Goal: Use online tool/utility: Utilize a website feature to perform a specific function

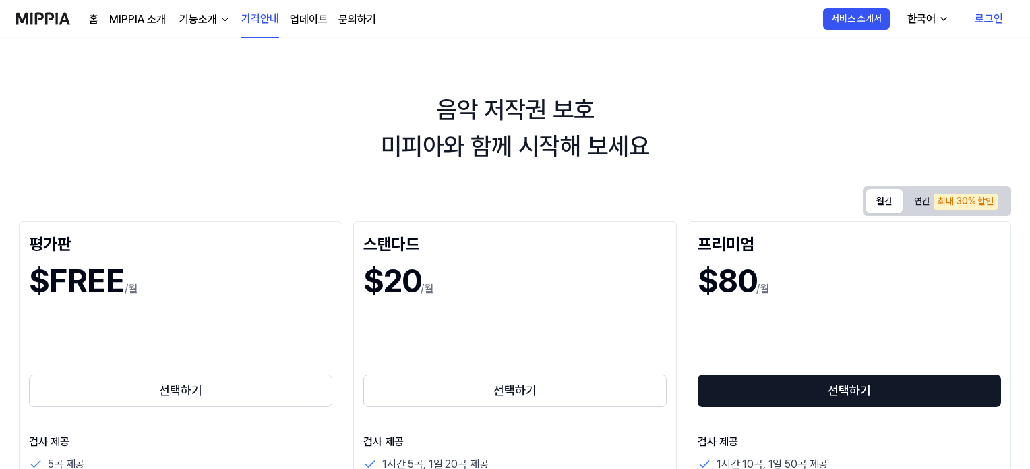
click at [880, 195] on button "월간" at bounding box center [885, 201] width 38 height 24
click at [995, 15] on link "로그인" at bounding box center [989, 19] width 50 height 38
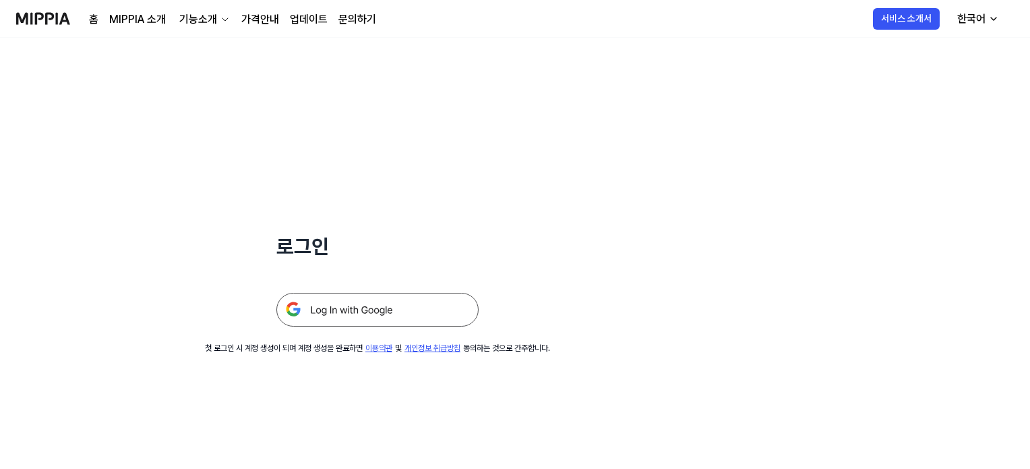
click at [345, 313] on img at bounding box center [377, 310] width 202 height 34
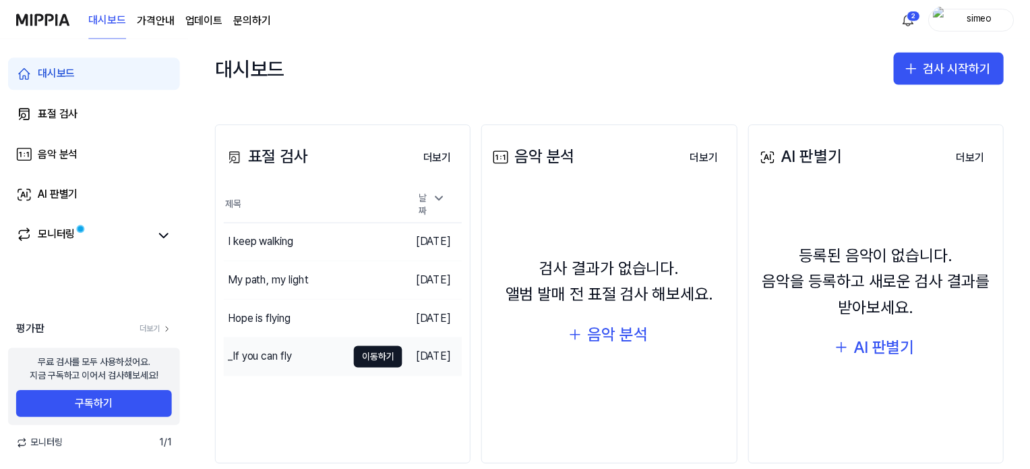
scroll to position [154, 0]
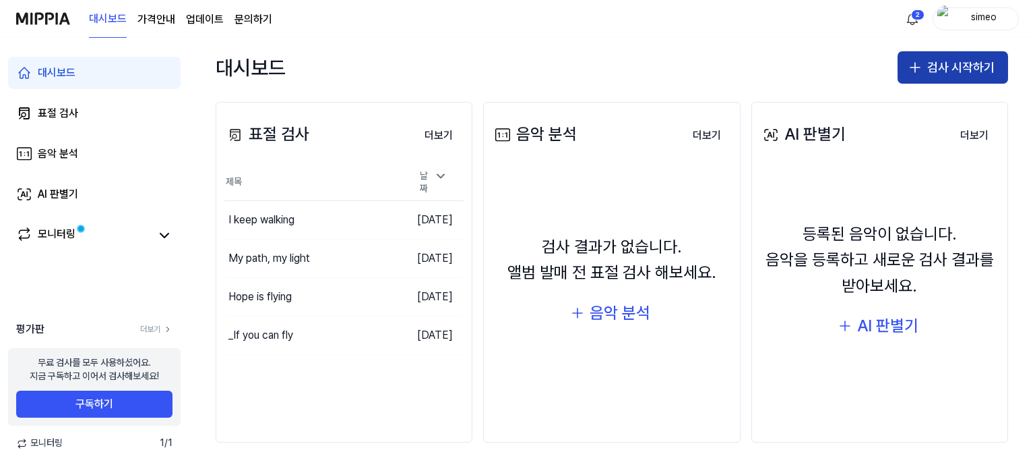
click at [936, 65] on button "검사 시작하기" at bounding box center [953, 67] width 111 height 32
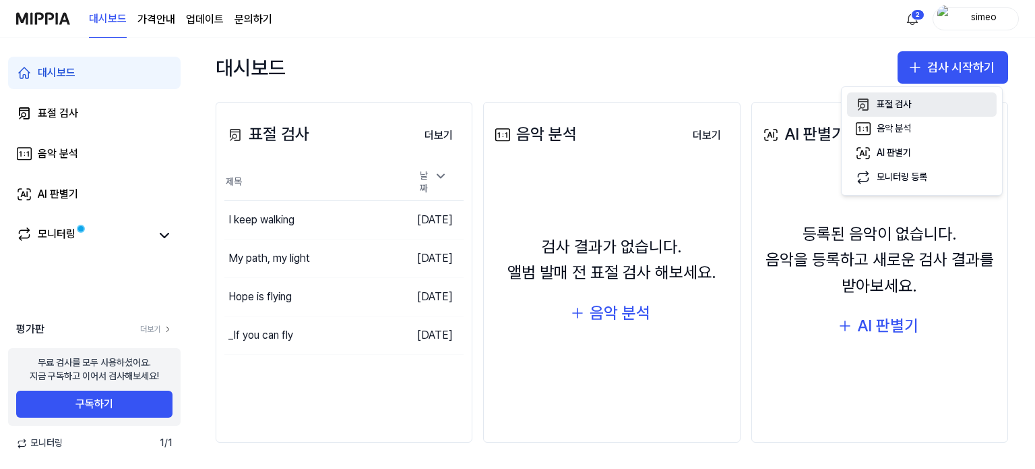
click at [886, 104] on div "표절 검사" at bounding box center [894, 104] width 34 height 13
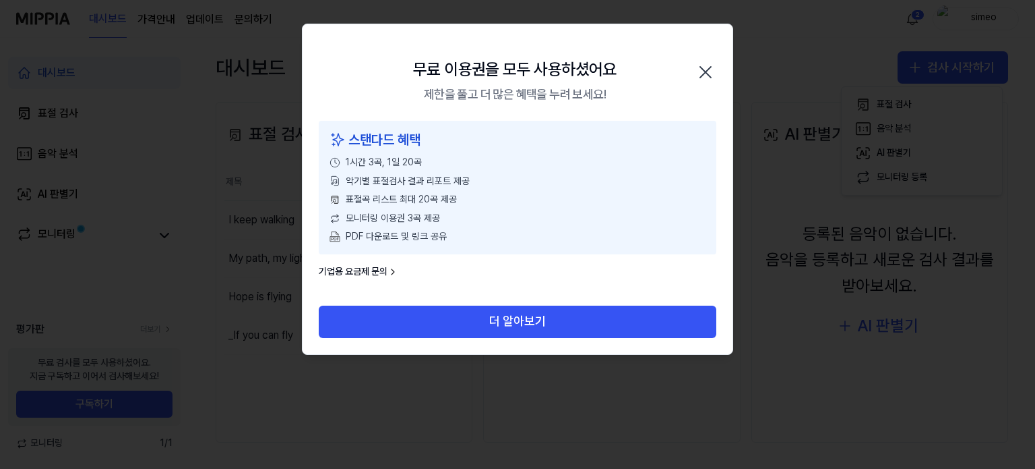
click at [701, 67] on icon "button" at bounding box center [705, 72] width 11 height 11
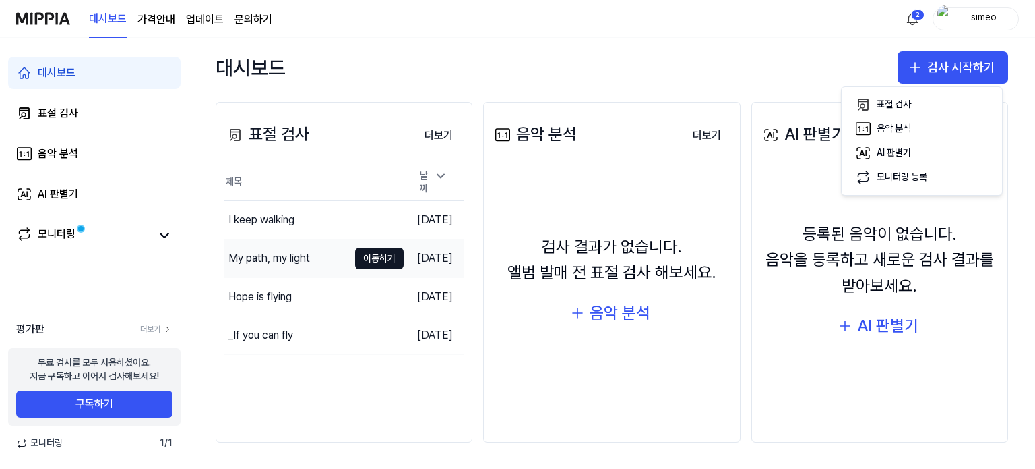
click at [265, 257] on div "My path, my light" at bounding box center [270, 258] width 82 height 16
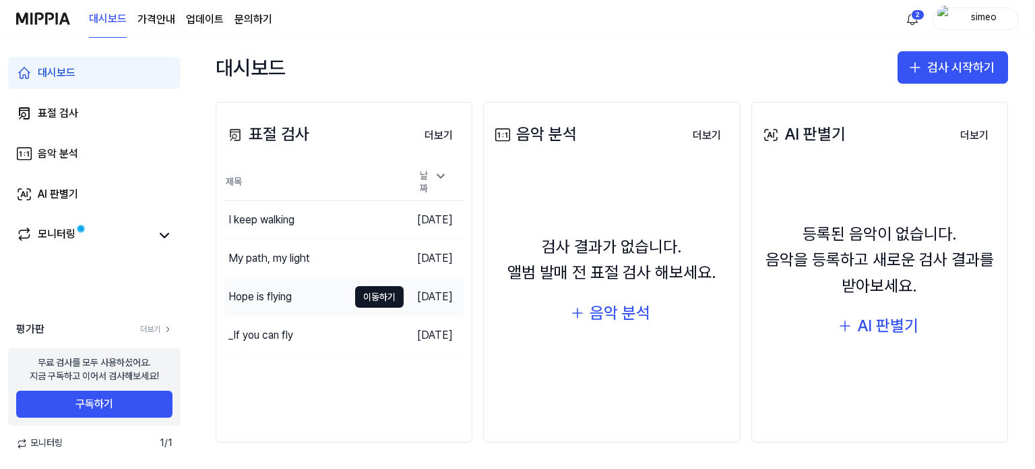
click at [264, 291] on div "Hope is flying" at bounding box center [260, 297] width 63 height 16
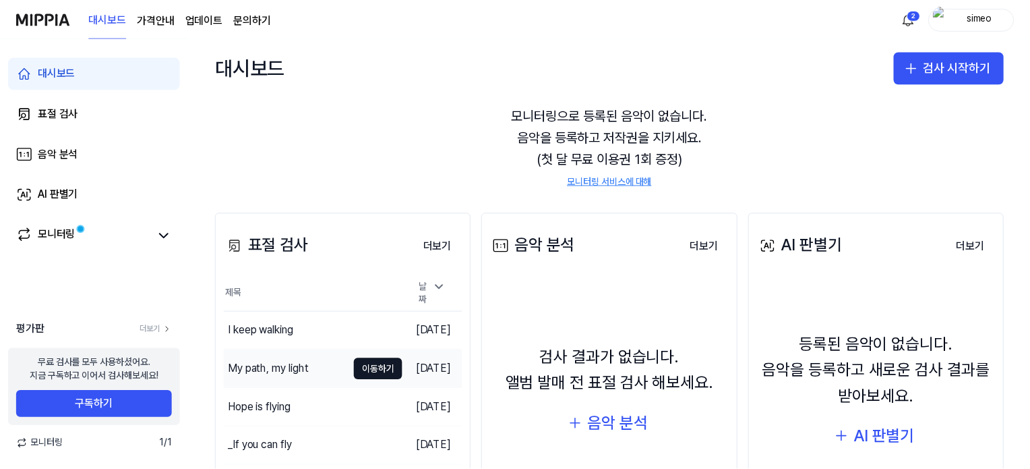
scroll to position [67, 0]
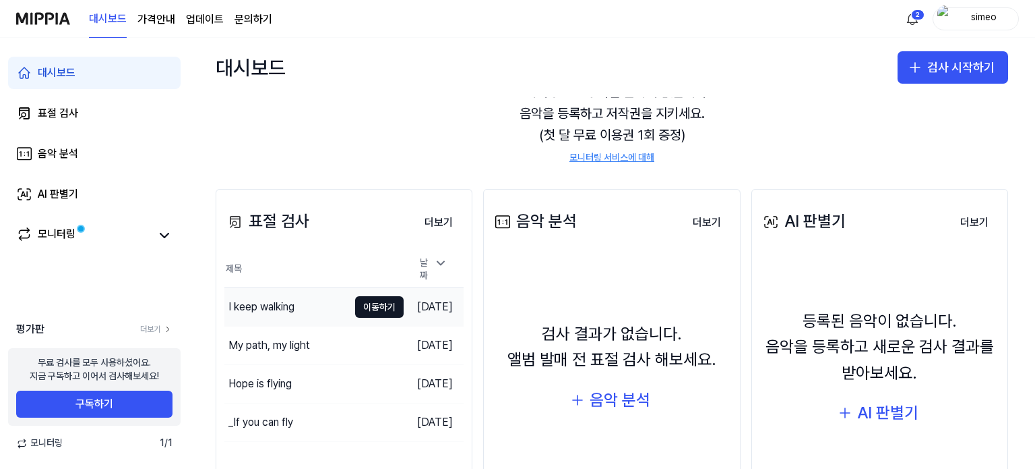
click at [267, 301] on div "I keep walking" at bounding box center [262, 307] width 66 height 16
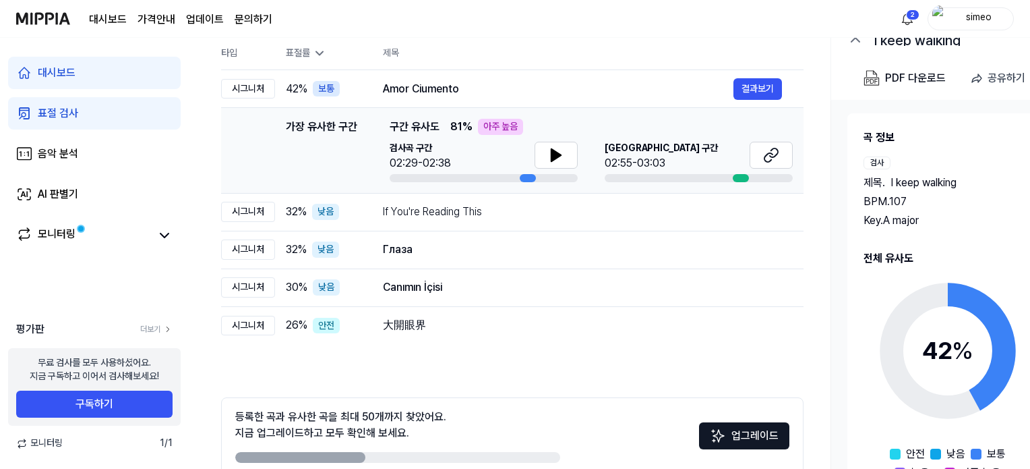
scroll to position [76, 0]
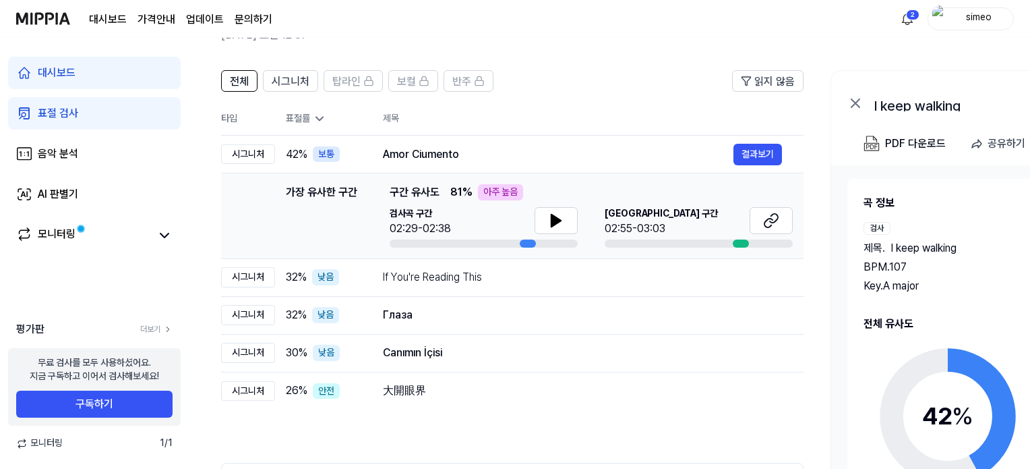
click at [159, 287] on div "대시보드 표절 검사 음악 분석 AI 판별기 모니터링 평가판 더보기 무료 검사를 모두 사용하셨어요. 지금 구독하고 이어서 검사해보세요! 구독하기…" at bounding box center [94, 253] width 189 height 431
click at [172, 229] on icon at bounding box center [164, 235] width 16 height 16
click at [164, 235] on icon at bounding box center [164, 235] width 16 height 16
click at [413, 436] on div "전체 시그니처 탑라인 보컬 반주 읽지 않음 전체 시그니처 탑라인 보컬 반주 타입 표절률 제목 표절률 읽지 않음 시그니처 42 % 보통 Amor…" at bounding box center [512, 323] width 582 height 507
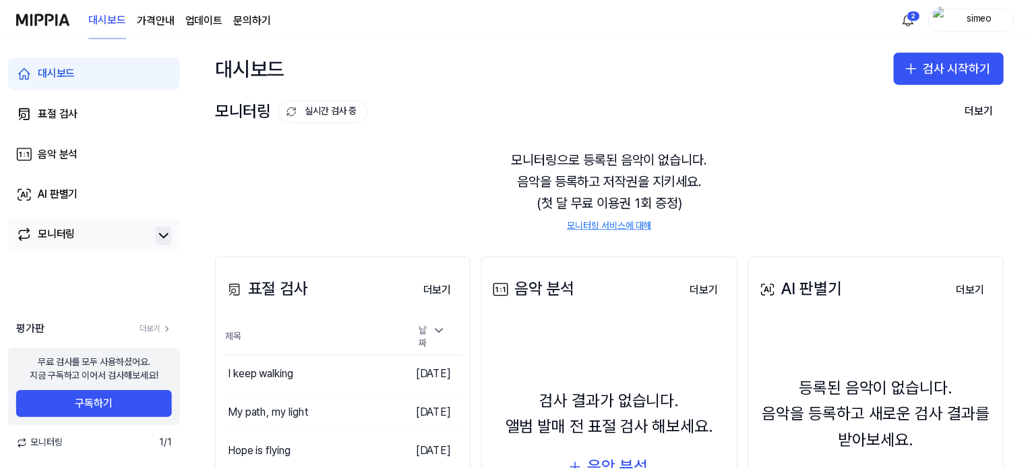
scroll to position [67, 0]
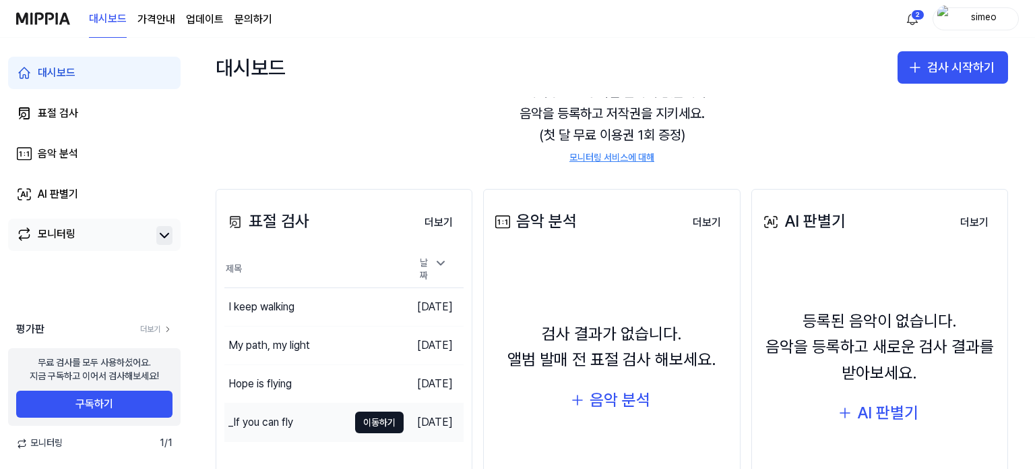
click at [251, 423] on div "_If you can fly" at bounding box center [261, 422] width 65 height 16
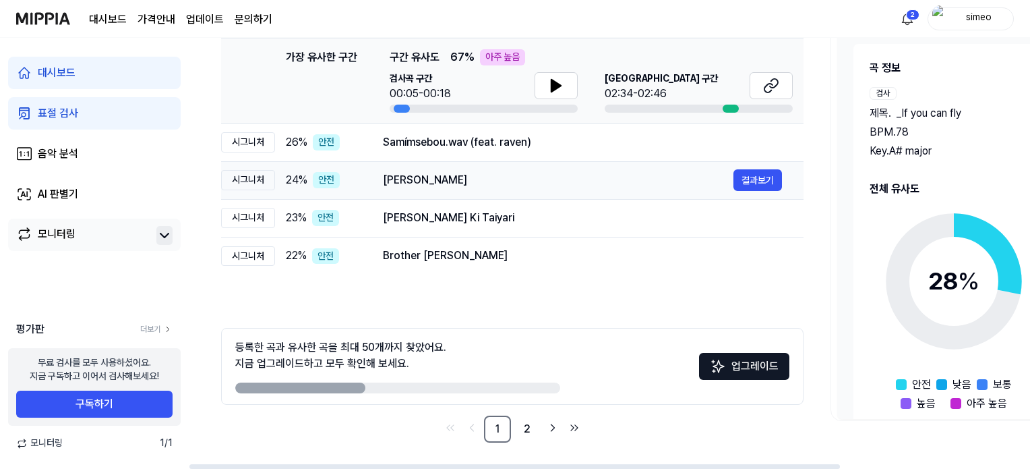
scroll to position [76, 0]
